Goal: Task Accomplishment & Management: Complete application form

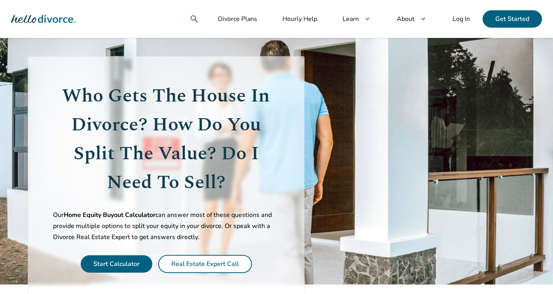
scroll to position [9, 0]
click at [125, 263] on link "Start Calculator" at bounding box center [116, 264] width 46 height 9
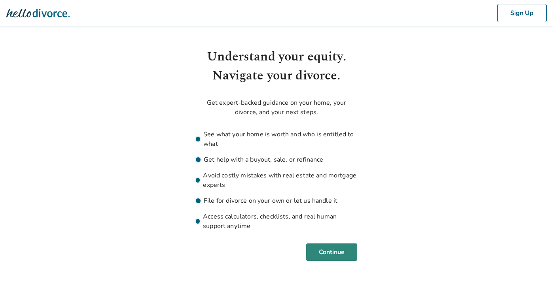
click at [341, 255] on button "Continue" at bounding box center [331, 252] width 51 height 17
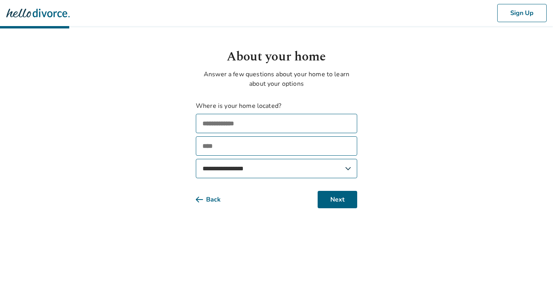
click at [261, 122] on input "text" at bounding box center [276, 123] width 161 height 19
type input "*****"
click at [521, 13] on button "Sign Up" at bounding box center [521, 13] width 49 height 18
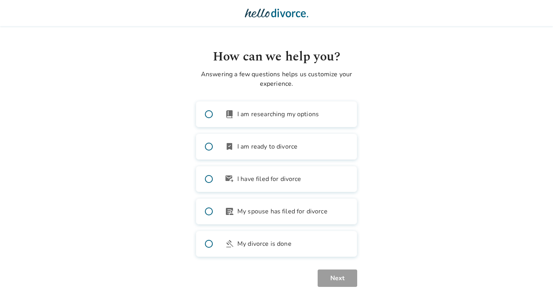
click at [255, 14] on img at bounding box center [276, 13] width 63 height 16
